Goal: Information Seeking & Learning: Check status

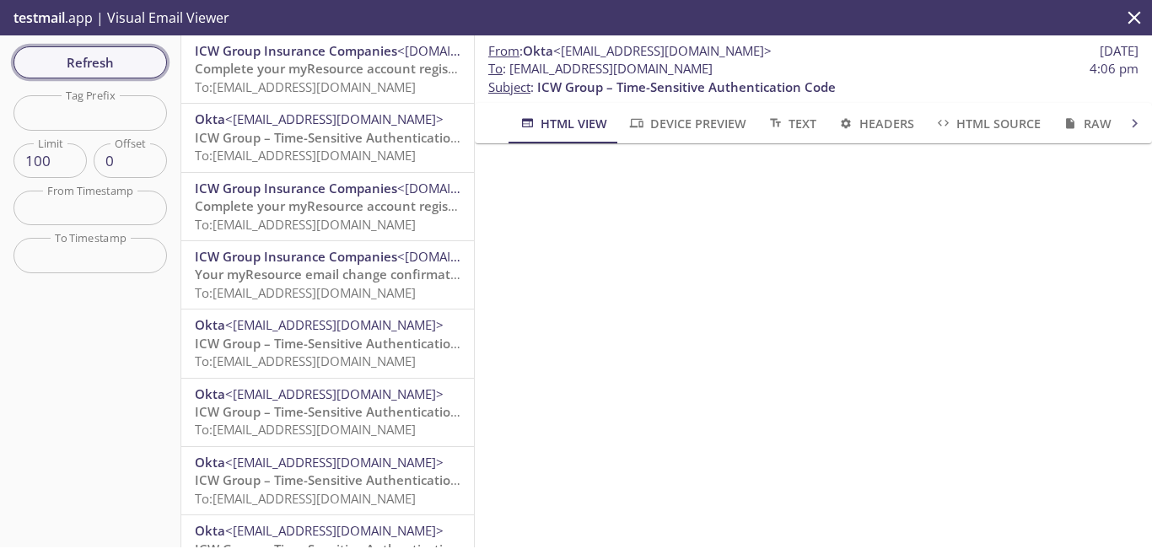
click at [124, 63] on span "Refresh" at bounding box center [90, 62] width 127 height 22
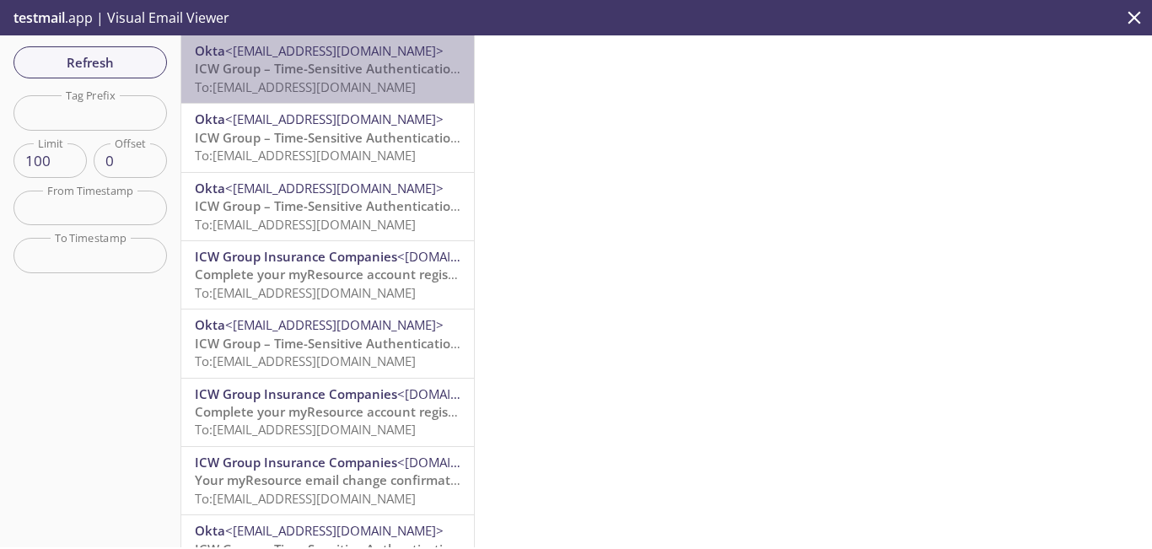
click at [414, 84] on span "To: [EMAIL_ADDRESS][DOMAIN_NAME]" at bounding box center [305, 86] width 221 height 17
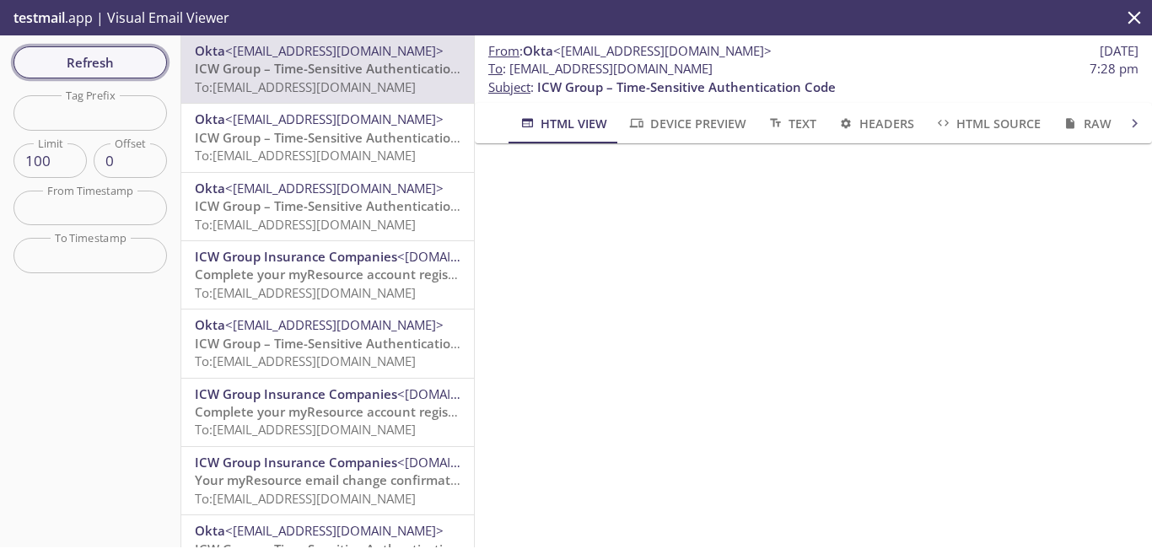
click at [134, 71] on span "Refresh" at bounding box center [90, 62] width 127 height 22
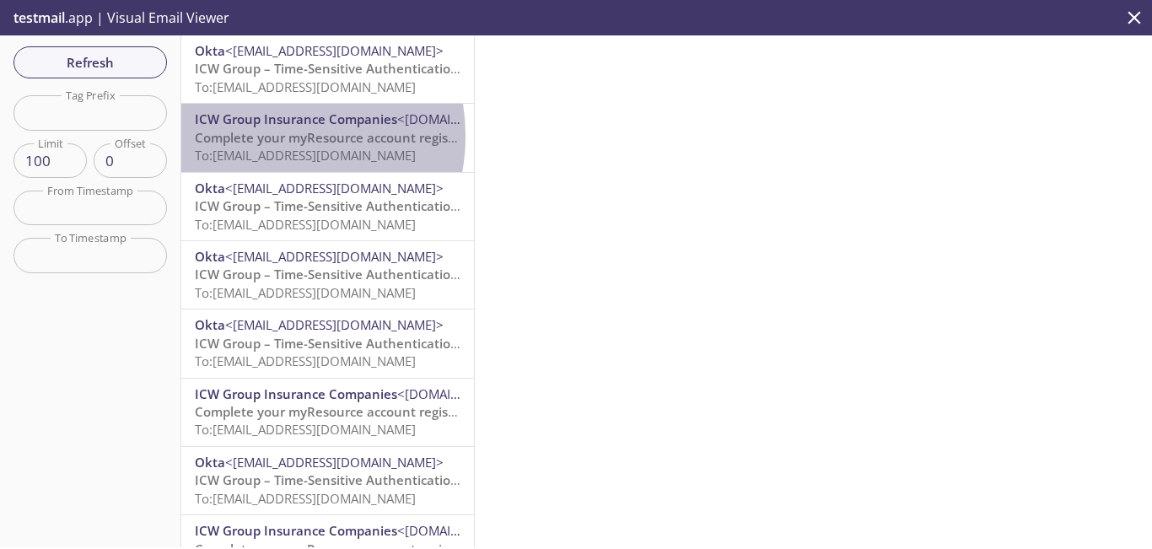
click at [262, 136] on span "Complete your myResource account registration" at bounding box center [342, 137] width 295 height 17
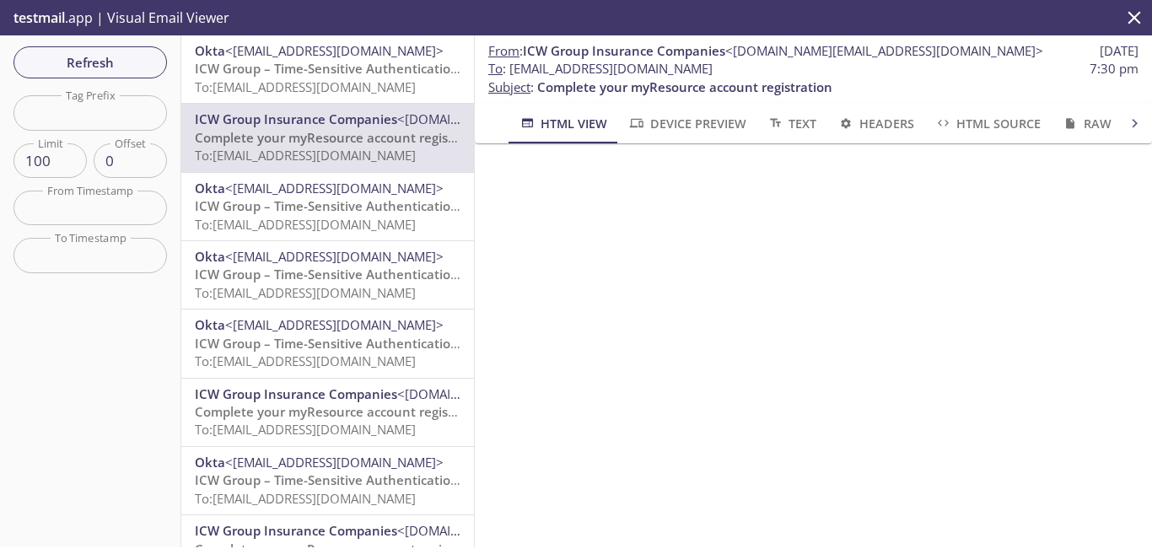
drag, startPoint x: 784, startPoint y: 72, endPoint x: 511, endPoint y: 73, distance: 272.5
click at [511, 73] on span "To : [EMAIL_ADDRESS][DOMAIN_NAME] 7:30 pm" at bounding box center [813, 69] width 650 height 18
copy span "[EMAIL_ADDRESS][DOMAIN_NAME]"
click at [128, 60] on span "Refresh" at bounding box center [90, 62] width 127 height 22
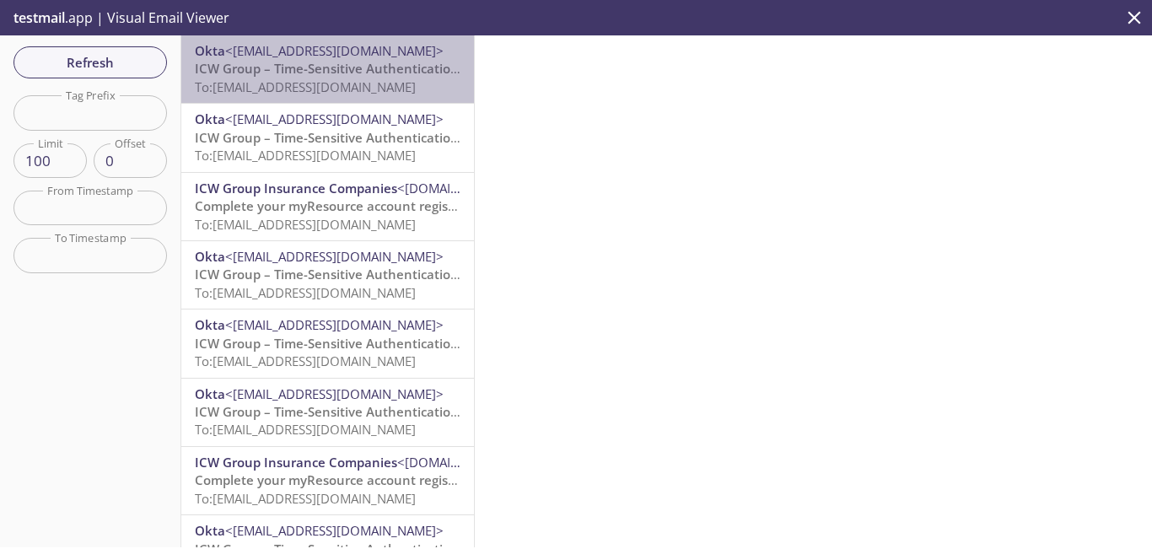
click at [334, 84] on span "To: [EMAIL_ADDRESS][DOMAIN_NAME]" at bounding box center [305, 86] width 221 height 17
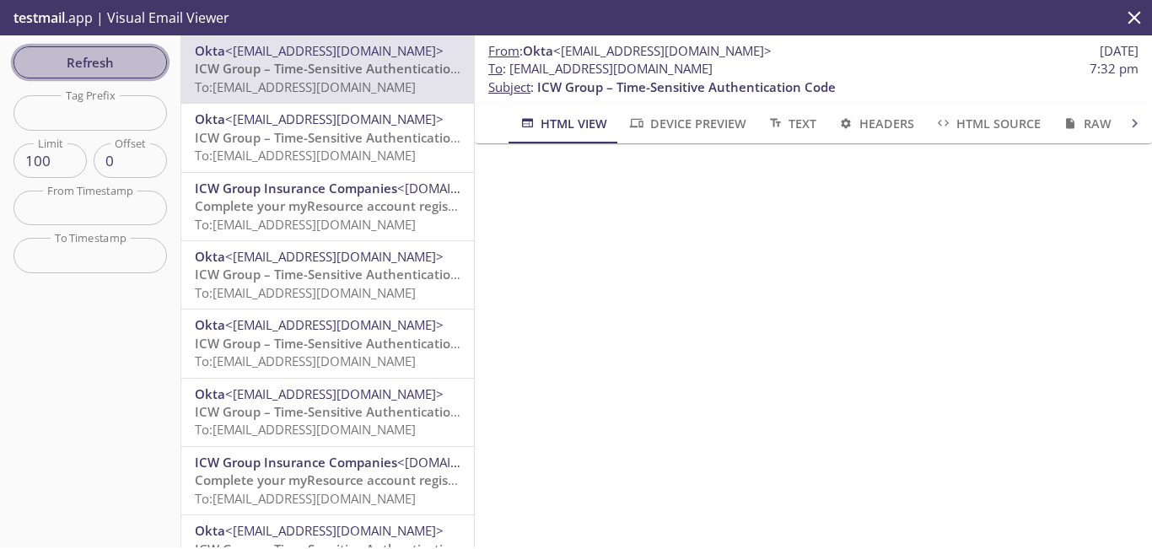
click at [143, 65] on span "Refresh" at bounding box center [90, 62] width 127 height 22
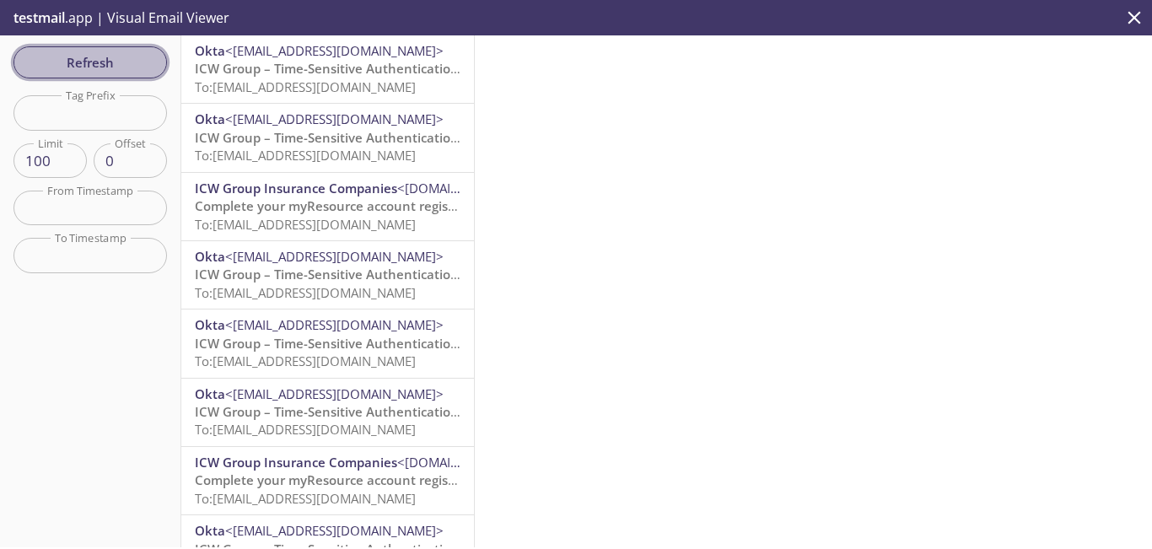
click at [116, 67] on span "Refresh" at bounding box center [90, 62] width 127 height 22
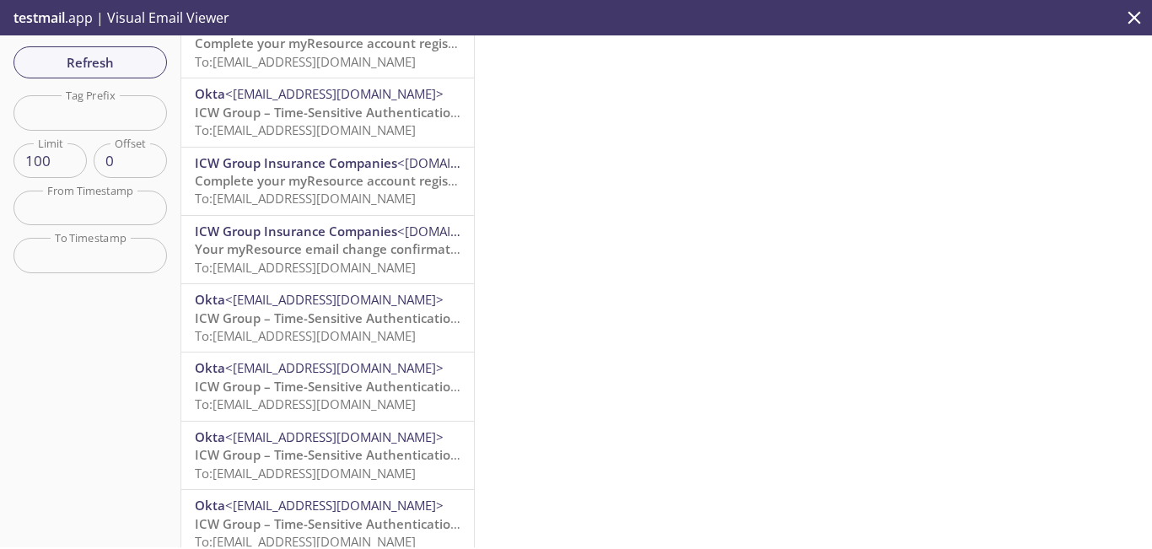
scroll to position [874, 0]
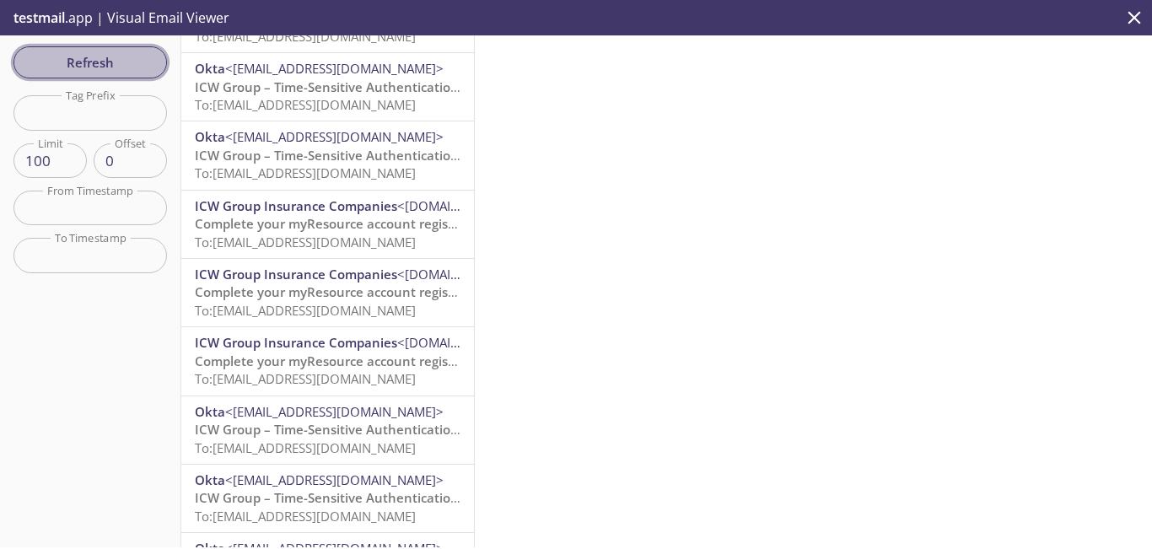
click at [129, 66] on span "Refresh" at bounding box center [90, 62] width 127 height 22
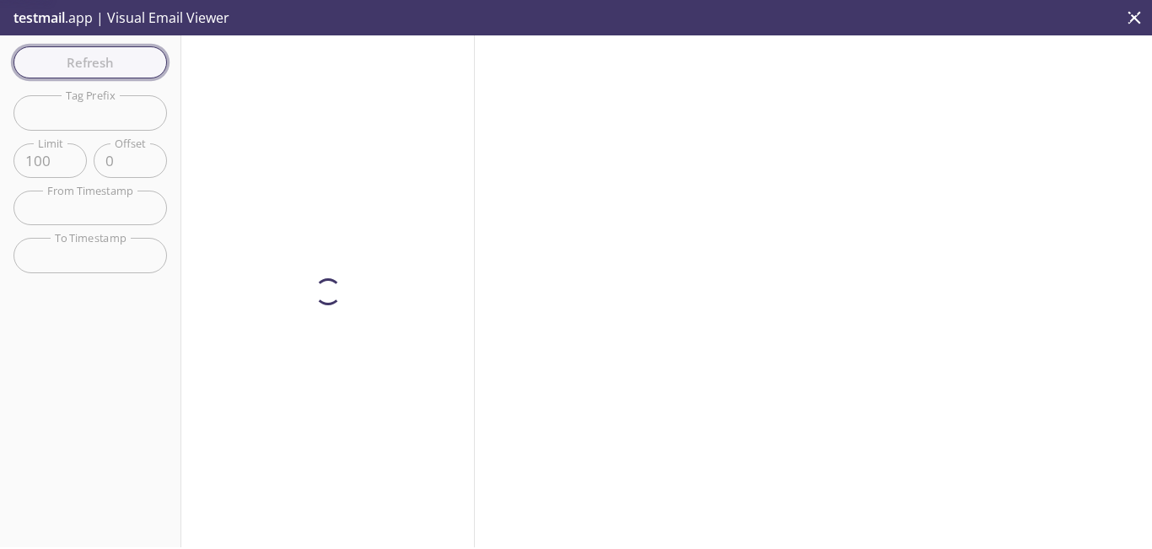
scroll to position [0, 0]
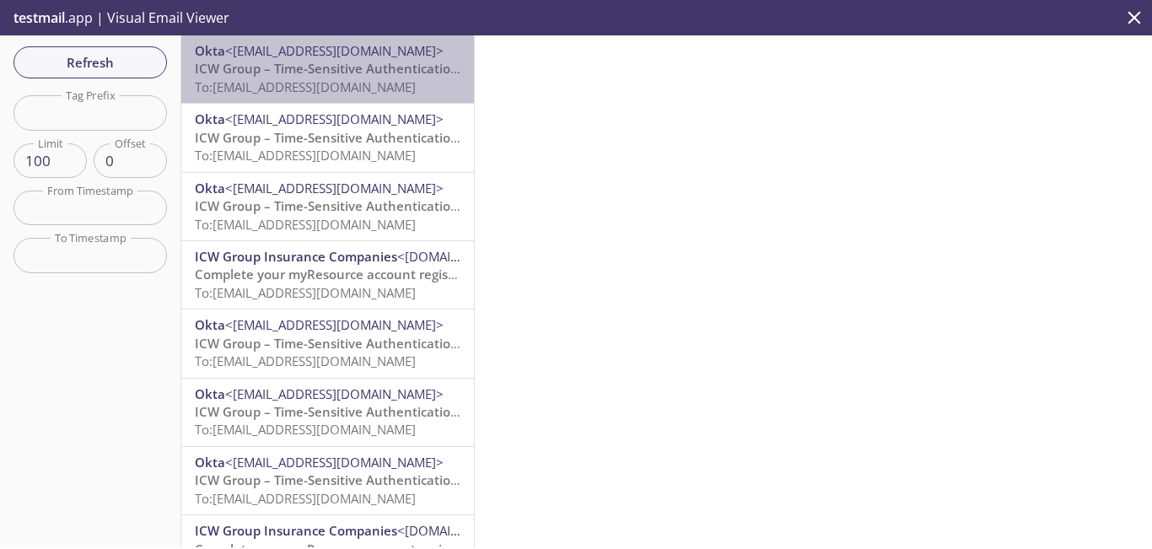
click at [346, 79] on span "To: [EMAIL_ADDRESS][DOMAIN_NAME]" at bounding box center [305, 86] width 221 height 17
